Goal: Obtain resource: Obtain resource

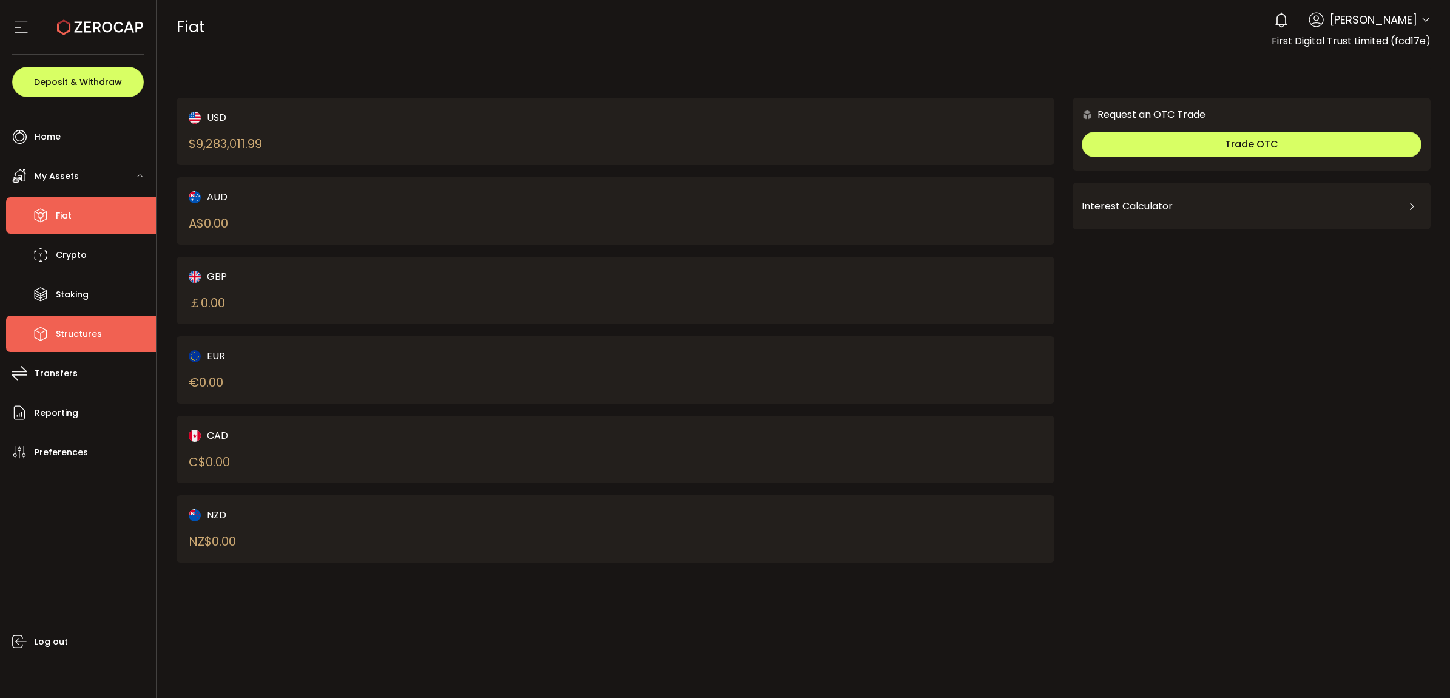
click at [79, 325] on span "Structures" at bounding box center [79, 334] width 46 height 18
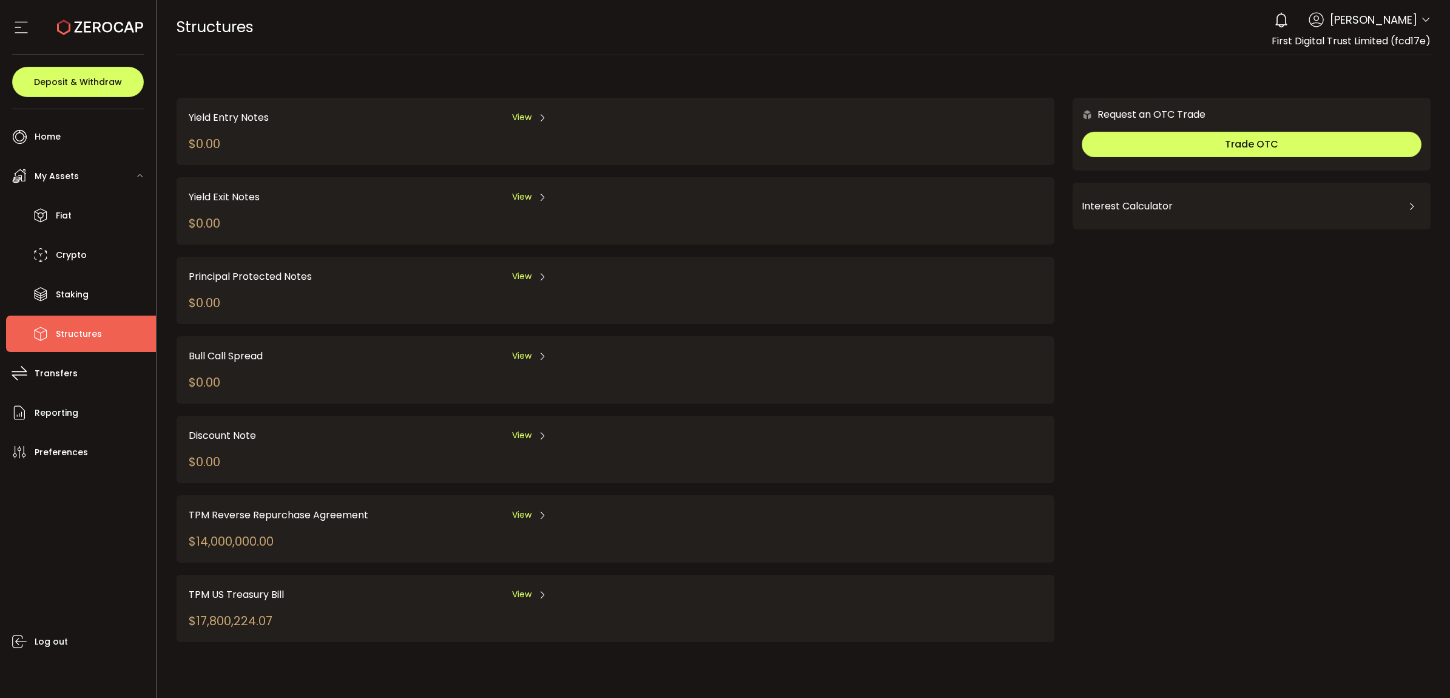
click at [543, 511] on icon at bounding box center [543, 515] width 10 height 10
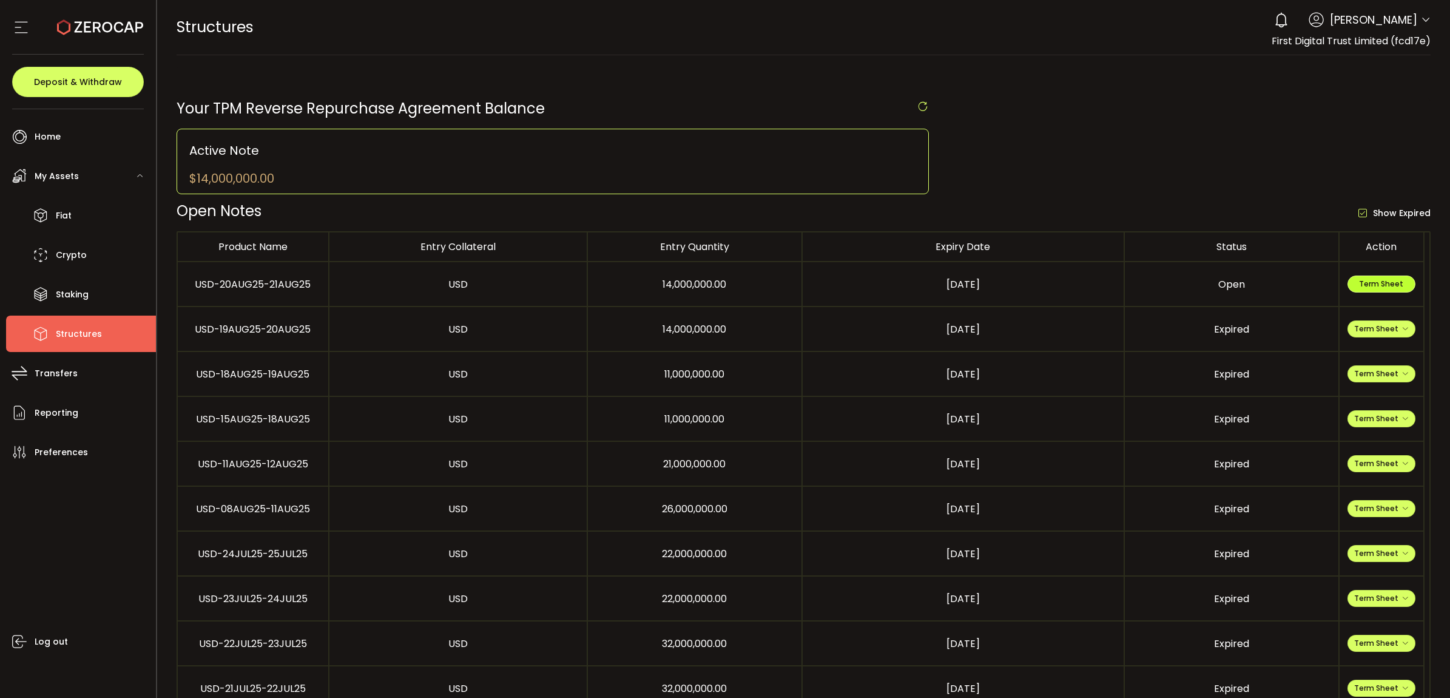
click at [1382, 287] on span "Term Sheet" at bounding box center [1381, 284] width 44 height 10
